Goal: Navigation & Orientation: Find specific page/section

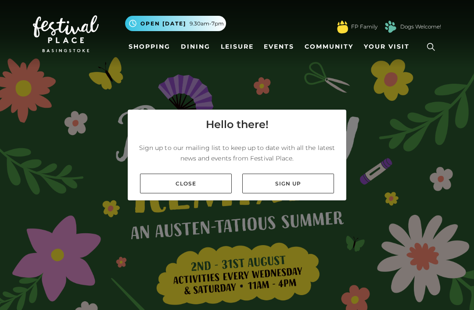
click at [182, 186] on div "Close Sign up" at bounding box center [237, 184] width 218 height 34
click at [172, 174] on link "Close" at bounding box center [186, 184] width 92 height 20
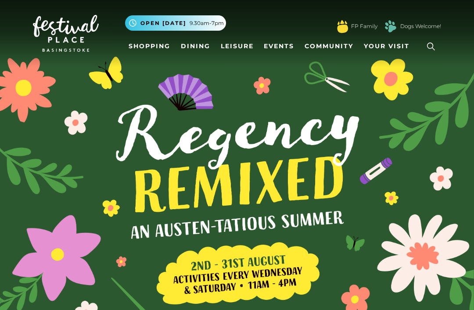
scroll to position [0, 0]
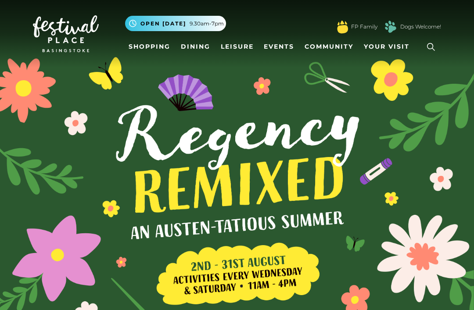
click at [282, 44] on link "Events" at bounding box center [278, 47] width 37 height 16
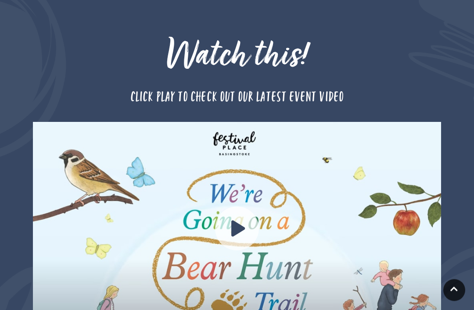
scroll to position [768, 0]
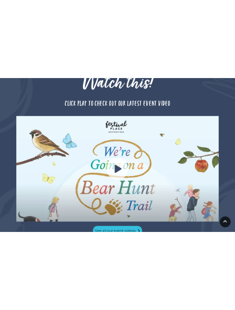
scroll to position [1610, 0]
